Goal: Download file/media

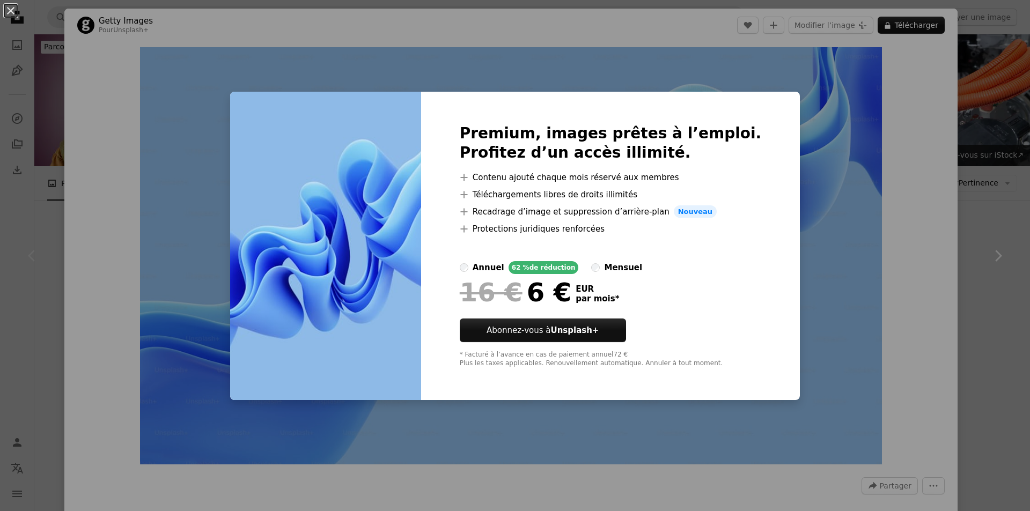
click at [741, 121] on div "Premium, images prêtes à l’emploi. Profitez d’un accès illimité. A plus sign Co…" at bounding box center [610, 246] width 379 height 309
drag, startPoint x: 847, startPoint y: 95, endPoint x: 900, endPoint y: 62, distance: 61.7
click at [849, 95] on div "An X shape Premium, images prêtes à l’emploi. Profitez d’un accès illimité. A p…" at bounding box center [515, 255] width 1030 height 511
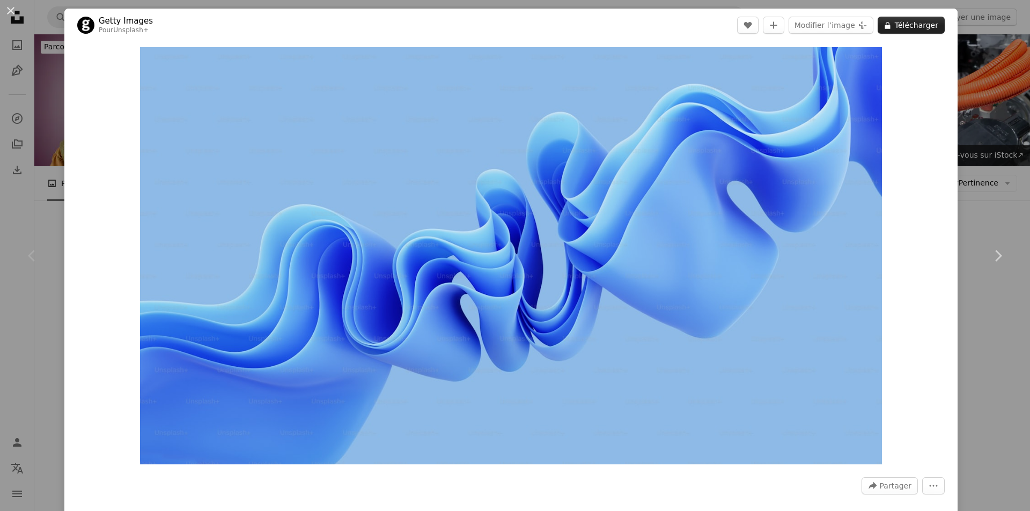
click at [912, 32] on button "A lock Télécharger" at bounding box center [911, 25] width 67 height 17
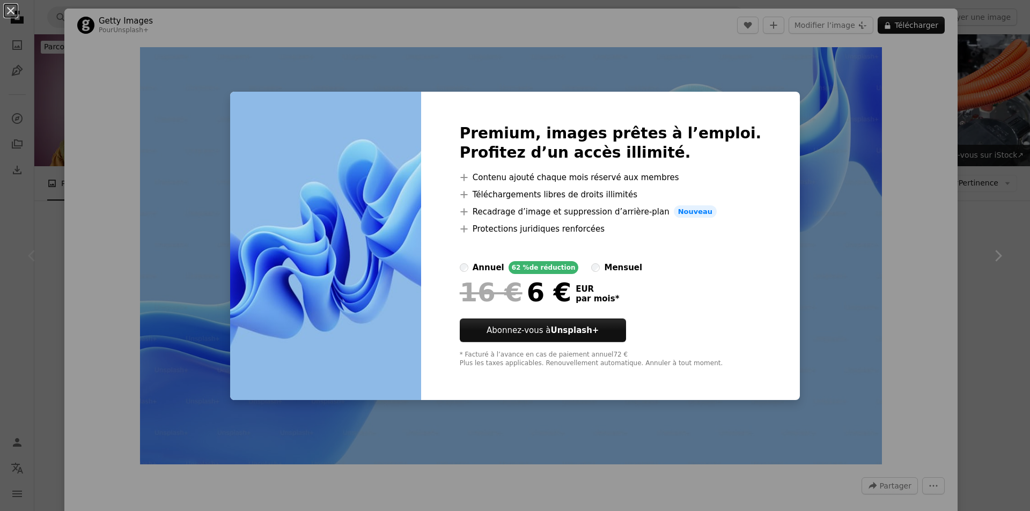
click at [689, 157] on h2 "Premium, images prêtes à l’emploi. Profitez d’un accès illimité." at bounding box center [611, 143] width 302 height 39
click at [137, 52] on div "An X shape Premium, images prêtes à l’emploi. Profitez d’un accès illimité. A p…" at bounding box center [515, 255] width 1030 height 511
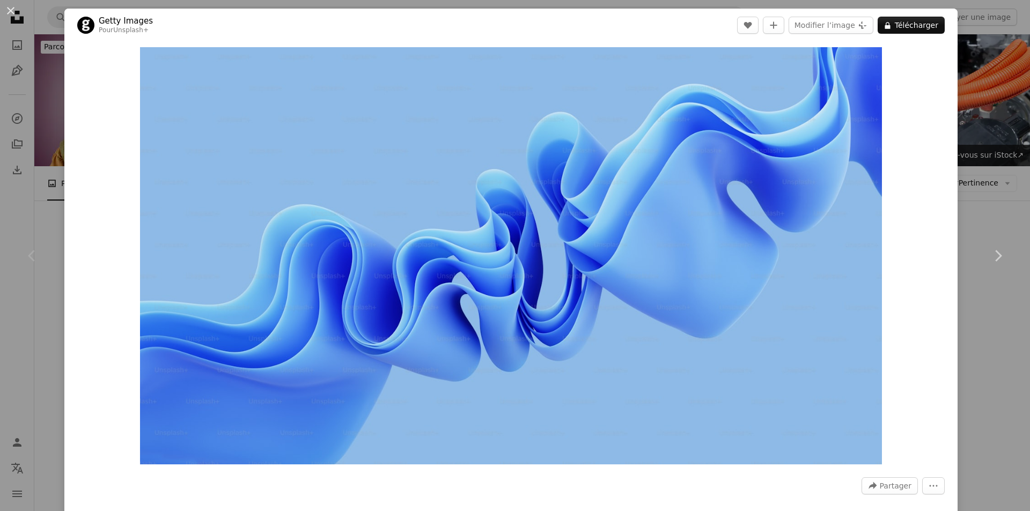
click at [11, 14] on button "An X shape" at bounding box center [10, 10] width 13 height 13
